Goal: Task Accomplishment & Management: Use online tool/utility

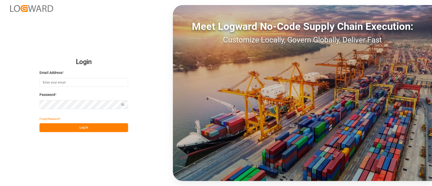
click at [103, 83] on input at bounding box center [84, 82] width 89 height 9
type input "[PERSON_NAME][EMAIL_ADDRESS][PERSON_NAME][DOMAIN_NAME]"
click at [96, 124] on button "Log In" at bounding box center [84, 127] width 89 height 9
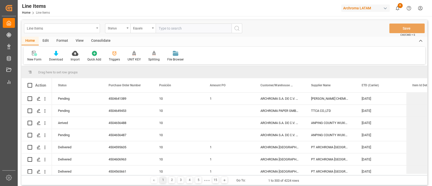
click at [94, 28] on div "Line Items" at bounding box center [61, 28] width 68 height 6
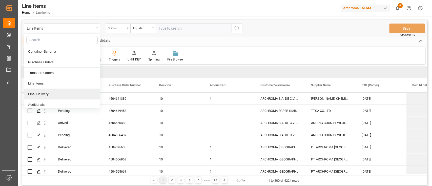
click at [45, 97] on div "Final Delivery" at bounding box center [62, 94] width 76 height 11
